Goal: Use online tool/utility

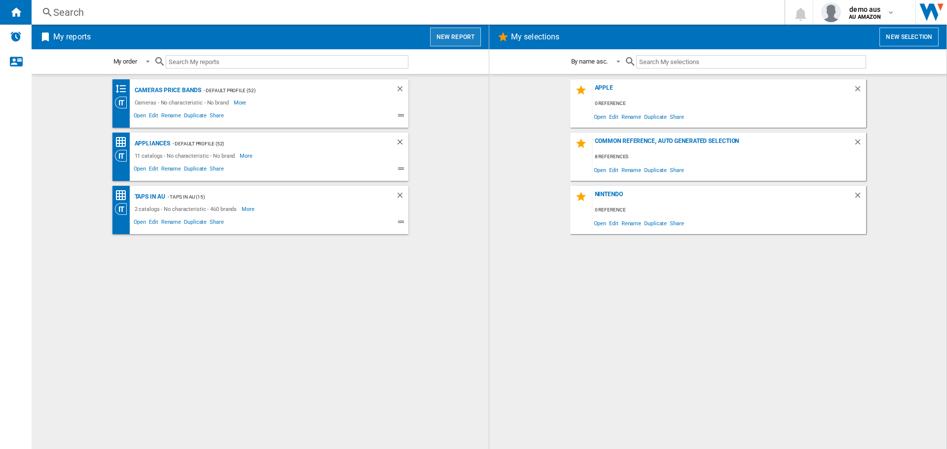
click at [466, 37] on button "New report" at bounding box center [455, 37] width 51 height 19
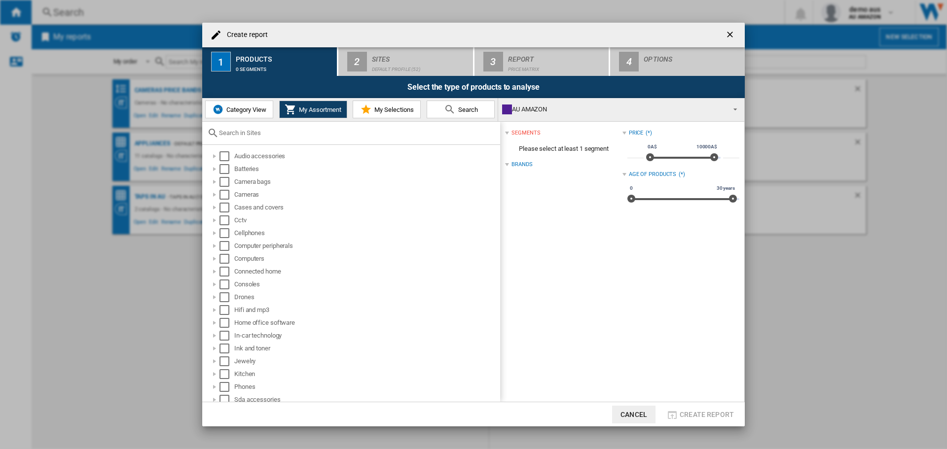
click at [245, 116] on button "Category View" at bounding box center [239, 110] width 68 height 18
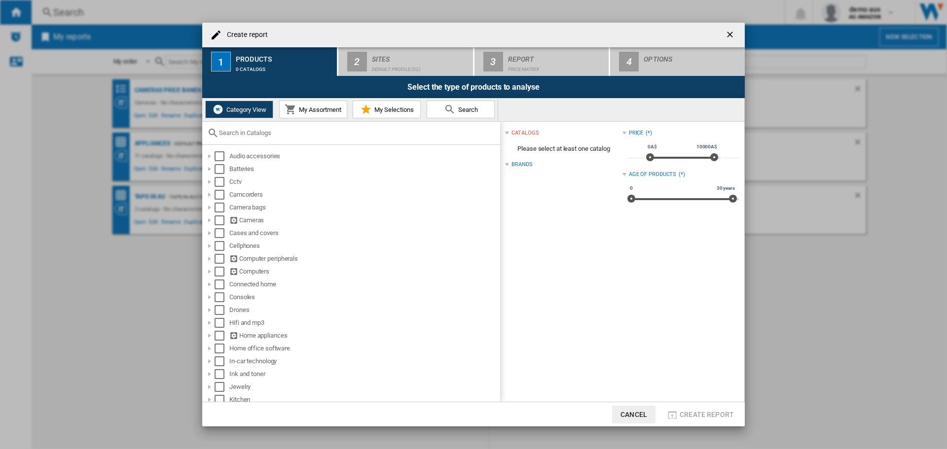
drag, startPoint x: 730, startPoint y: 33, endPoint x: 705, endPoint y: 28, distance: 25.6
click at [730, 34] on ng-md-icon "getI18NText('BUTTONS.CLOSE_DIALOG')" at bounding box center [731, 36] width 12 height 12
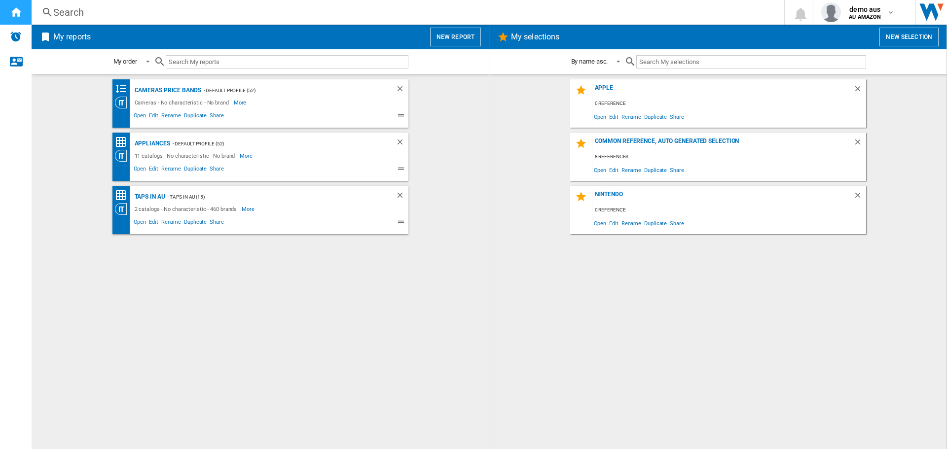
click at [12, 13] on ng-md-icon "Home" at bounding box center [16, 12] width 12 height 12
click at [915, 35] on button "New selection" at bounding box center [909, 37] width 59 height 19
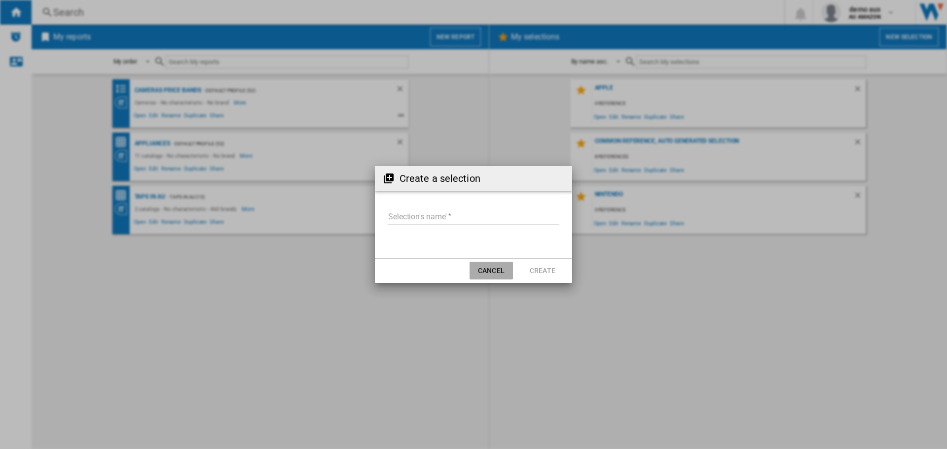
click at [493, 271] on button "Cancel" at bounding box center [491, 271] width 43 height 18
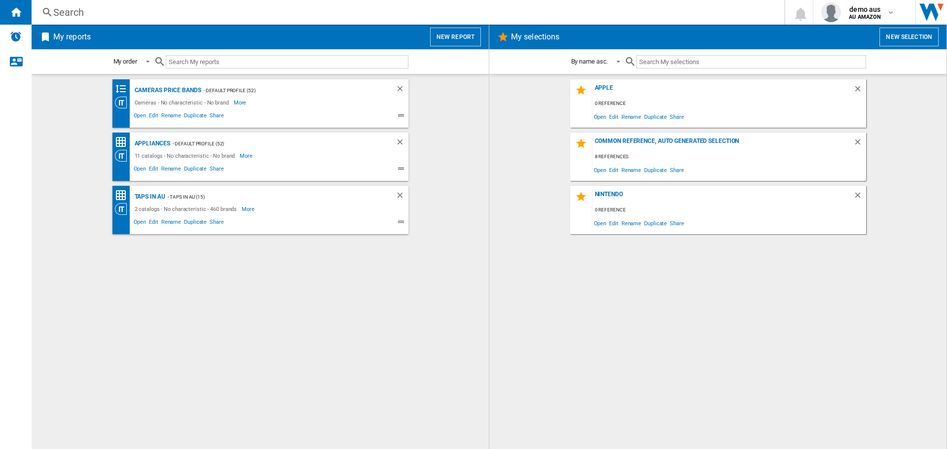
click at [77, 12] on div "Search" at bounding box center [406, 12] width 706 height 14
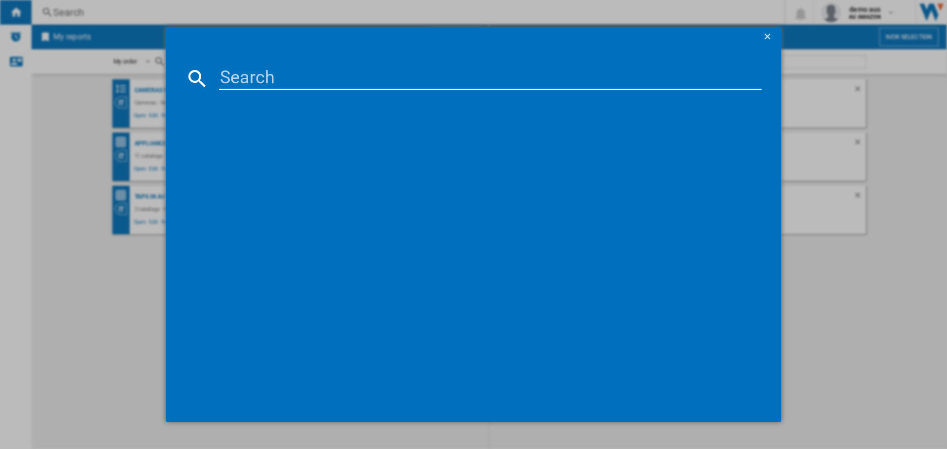
click at [270, 76] on input at bounding box center [490, 79] width 543 height 24
